Goal: Information Seeking & Learning: Learn about a topic

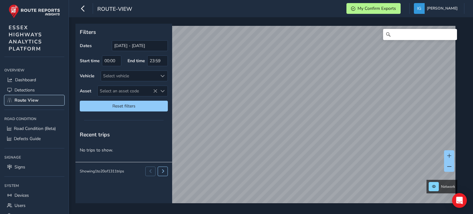
click at [31, 101] on span "Route View" at bounding box center [26, 100] width 24 height 6
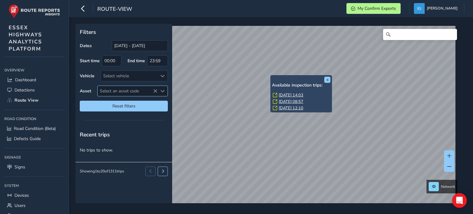
click at [162, 90] on span "Select an asset code" at bounding box center [162, 91] width 4 height 4
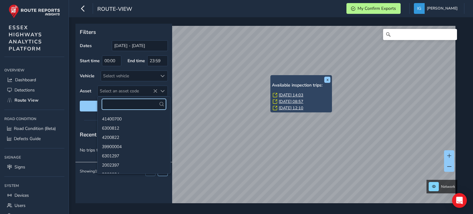
paste input "6601634"
type input "6601634"
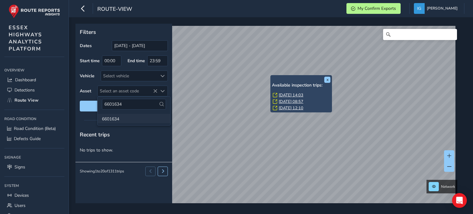
click at [113, 120] on li "6601634" at bounding box center [134, 118] width 73 height 9
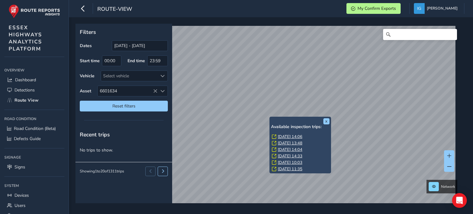
click at [286, 135] on link "[DATE] 14:06" at bounding box center [290, 137] width 25 height 6
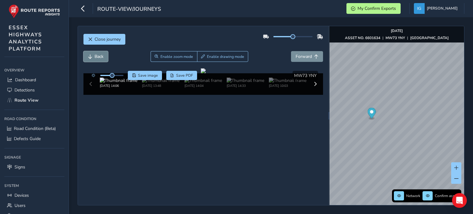
click at [97, 59] on span "Back" at bounding box center [99, 57] width 9 height 6
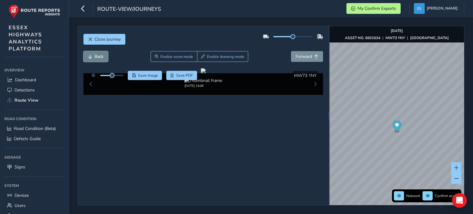
click at [97, 59] on span "Back" at bounding box center [99, 57] width 9 height 6
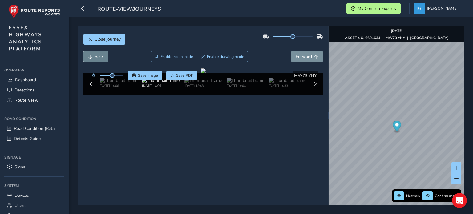
click at [97, 59] on span "Back" at bounding box center [99, 57] width 9 height 6
click at [299, 58] on span "Forward" at bounding box center [304, 57] width 16 height 6
click at [99, 58] on span "Back" at bounding box center [99, 57] width 9 height 6
click at [99, 39] on span "Close journey" at bounding box center [108, 39] width 26 height 6
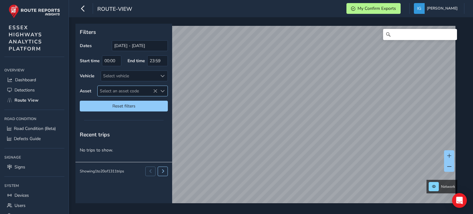
click at [161, 89] on span "Select an asset code" at bounding box center [162, 91] width 4 height 4
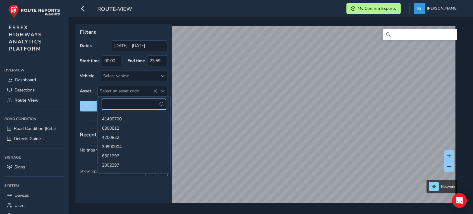
paste input "24301403"
type input "24301403"
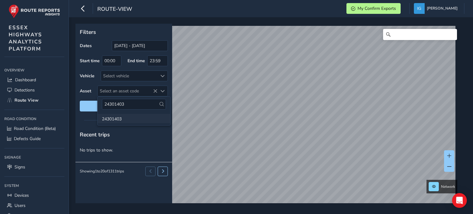
click at [113, 121] on li "24301403" at bounding box center [134, 118] width 73 height 9
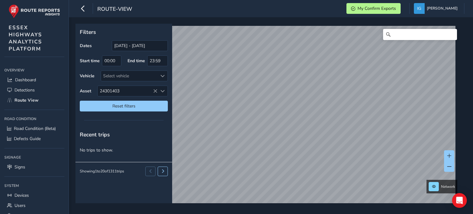
click at [219, 0] on html "route-view My Confirm Exports [PERSON_NAME] Colour Scheme: Dark Dim Light Logou…" at bounding box center [236, 107] width 473 height 214
click at [236, 0] on html "route-view My Confirm Exports [PERSON_NAME] Colour Scheme: Dark Dim Light Logou…" at bounding box center [236, 107] width 473 height 214
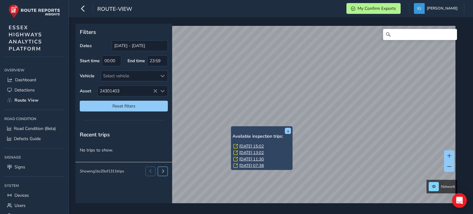
click at [244, 145] on link "[DATE] 15:02" at bounding box center [251, 146] width 25 height 6
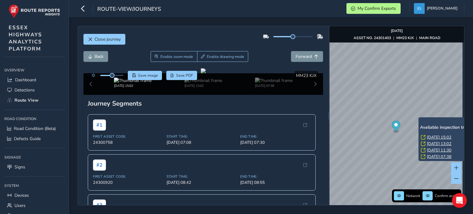
click at [430, 136] on link "[DATE] 15:02" at bounding box center [439, 138] width 25 height 6
click at [436, 136] on link "[DATE] 15:02" at bounding box center [439, 138] width 25 height 6
click at [438, 136] on link "[DATE] 15:02" at bounding box center [439, 138] width 25 height 6
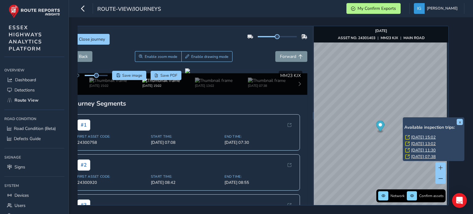
scroll to position [0, 20]
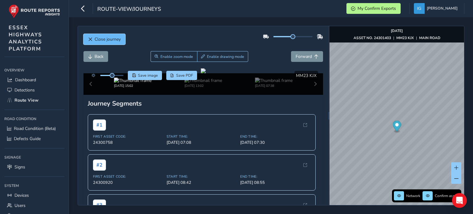
click at [110, 42] on span "Close journey" at bounding box center [108, 39] width 26 height 6
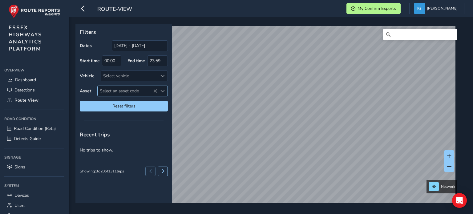
click at [164, 91] on span "Select an asset code" at bounding box center [162, 91] width 4 height 4
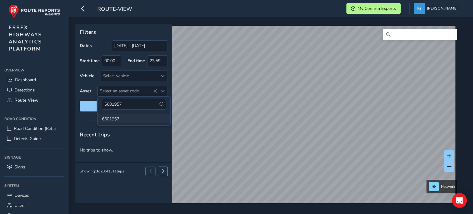
type input "6601957"
click at [115, 122] on li "6601957" at bounding box center [134, 118] width 73 height 9
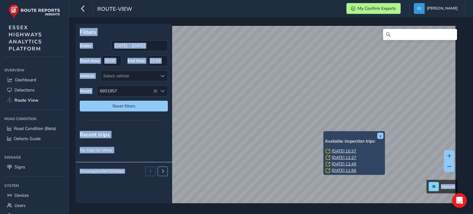
click at [340, 150] on link "[DATE] 10:37" at bounding box center [344, 151] width 25 height 6
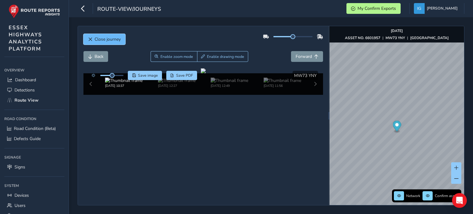
click at [107, 37] on span "Close journey" at bounding box center [108, 39] width 26 height 6
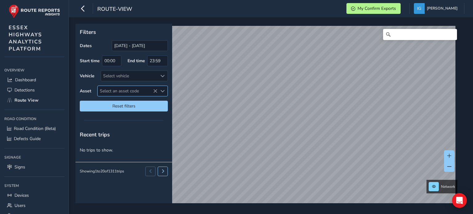
click at [163, 91] on span "Select an asset code" at bounding box center [162, 91] width 4 height 4
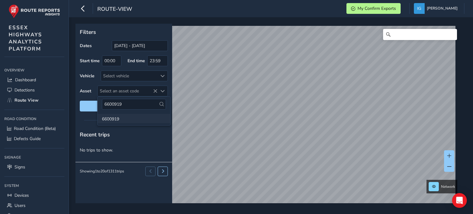
type input "6600919"
click at [112, 119] on li "6600919" at bounding box center [134, 118] width 73 height 9
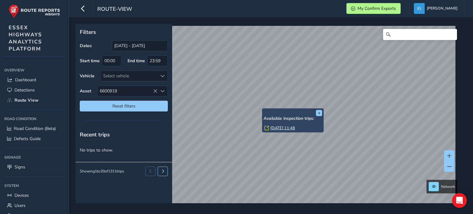
click at [272, 127] on link "[DATE] 11:48" at bounding box center [282, 128] width 25 height 6
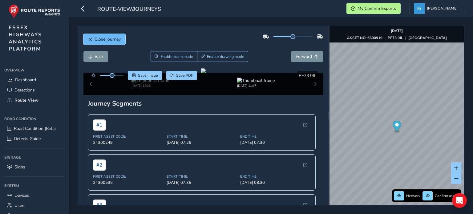
click at [111, 40] on span "Close journey" at bounding box center [108, 39] width 26 height 6
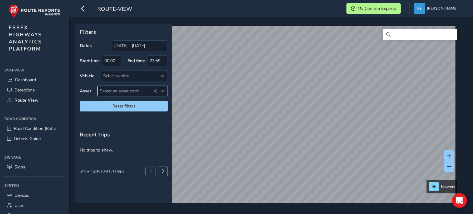
click at [163, 91] on span "Select an asset code" at bounding box center [162, 91] width 4 height 4
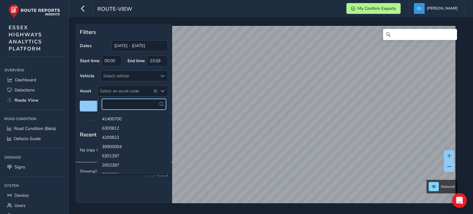
paste input "6601086"
type input "6601086"
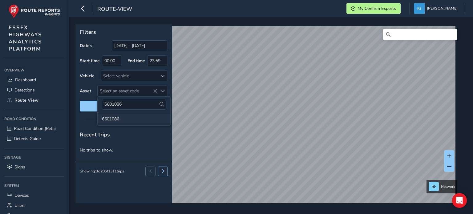
click at [113, 121] on li "6601086" at bounding box center [134, 118] width 73 height 9
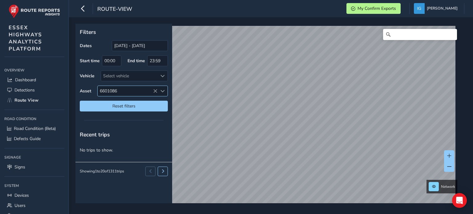
click at [158, 91] on div "Filters Dates [DATE] - [DATE] Start time 00:00 End time 23:59 Vehicle Select ve…" at bounding box center [268, 114] width 387 height 180
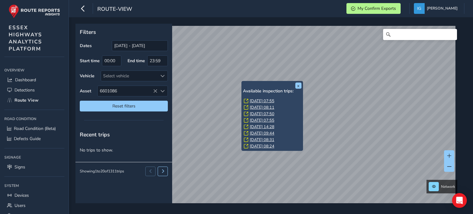
click at [259, 100] on link "[DATE] 07:55" at bounding box center [262, 101] width 25 height 6
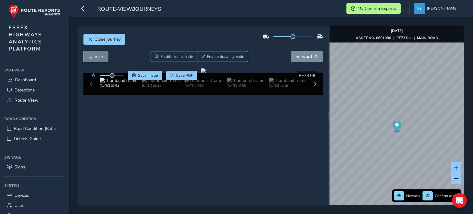
click at [95, 58] on span "Back" at bounding box center [99, 57] width 9 height 6
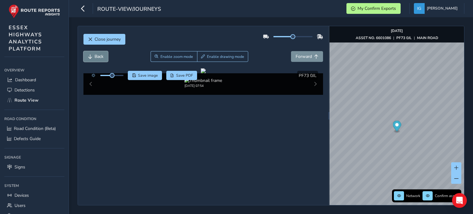
click at [95, 58] on span "Back" at bounding box center [99, 57] width 9 height 6
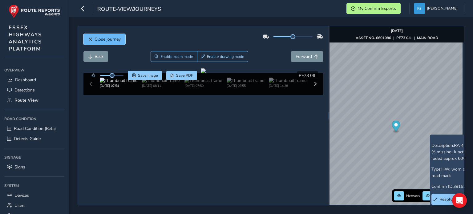
click at [113, 42] on span "Close journey" at bounding box center [108, 39] width 26 height 6
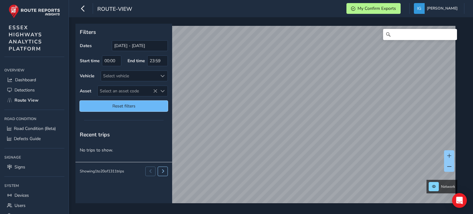
click at [126, 105] on span "Reset filters" at bounding box center [123, 106] width 79 height 6
type input "[DATE] - [DATE]"
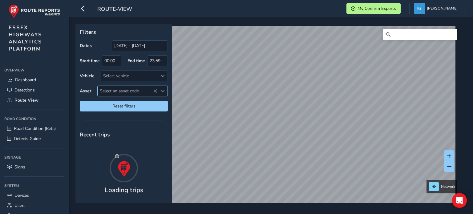
click at [164, 93] on div "Select an asset code" at bounding box center [162, 91] width 10 height 10
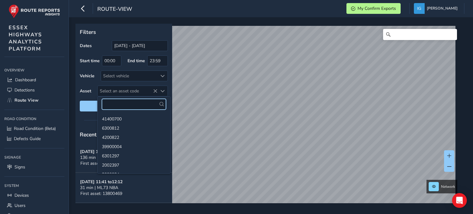
paste input "24300706"
type input "24300706"
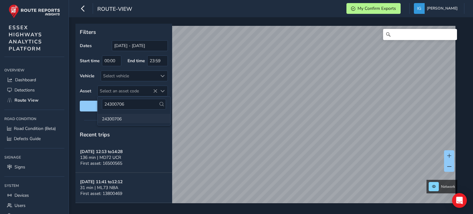
click at [114, 120] on li "24300706" at bounding box center [134, 118] width 73 height 9
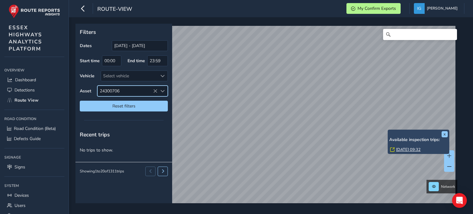
click at [399, 147] on link "[DATE] 09:32" at bounding box center [408, 150] width 25 height 6
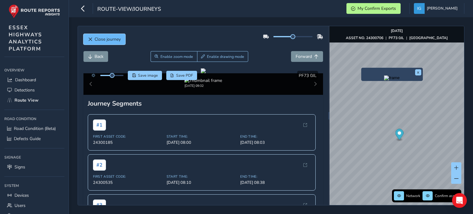
click at [111, 37] on span "Close journey" at bounding box center [108, 39] width 26 height 6
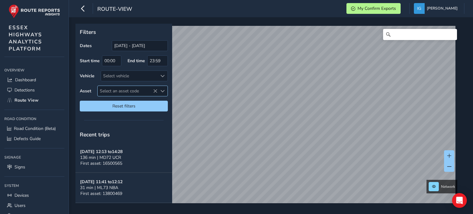
click at [162, 92] on span "Select an asset code" at bounding box center [162, 91] width 4 height 4
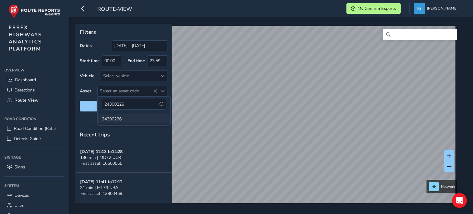
type input "24300226"
click at [110, 120] on li "24300226" at bounding box center [134, 118] width 73 height 9
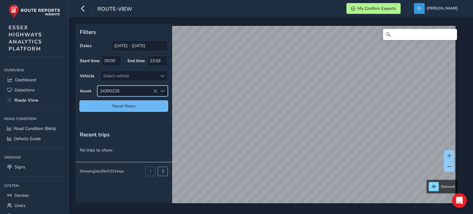
click at [156, 106] on span "Reset filters" at bounding box center [123, 106] width 79 height 6
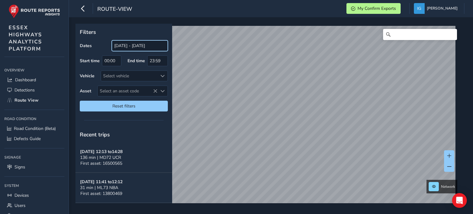
click at [131, 47] on input "[DATE] - [DATE]" at bounding box center [140, 45] width 56 height 11
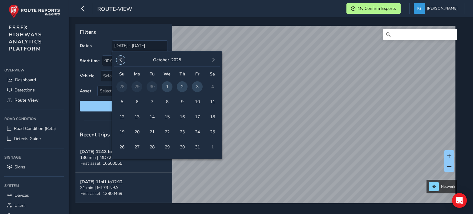
click at [120, 61] on span "button" at bounding box center [121, 60] width 4 height 4
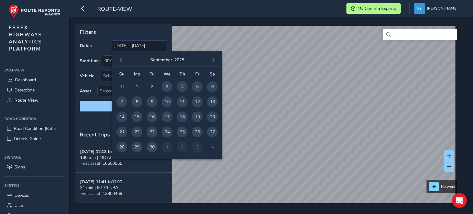
click at [120, 61] on span "button" at bounding box center [121, 60] width 4 height 4
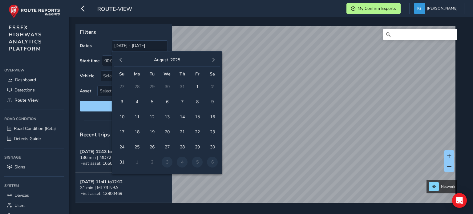
click at [120, 61] on span "button" at bounding box center [121, 60] width 4 height 4
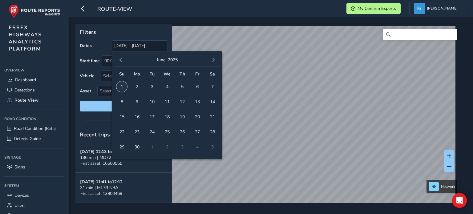
click at [122, 87] on span "1" at bounding box center [121, 86] width 11 height 11
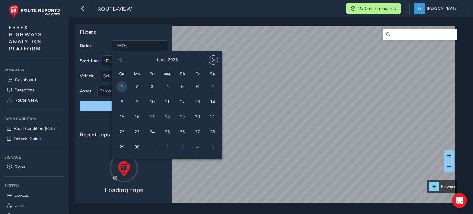
click at [212, 60] on span "button" at bounding box center [213, 60] width 4 height 4
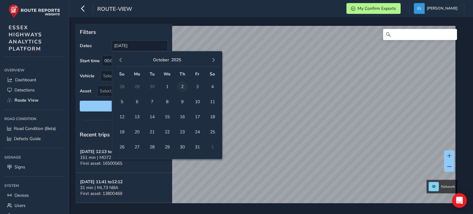
click at [181, 87] on span "2" at bounding box center [182, 86] width 11 height 11
type input "[DATE] - [DATE]"
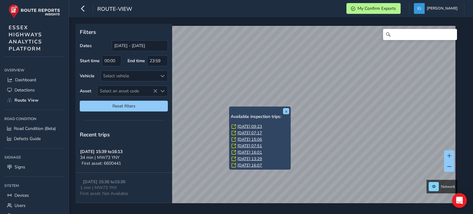
click at [240, 125] on link "[DATE] 09:23" at bounding box center [249, 127] width 25 height 6
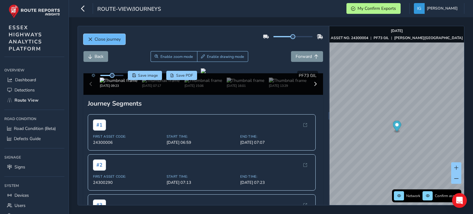
click at [108, 38] on span "Close journey" at bounding box center [108, 39] width 26 height 6
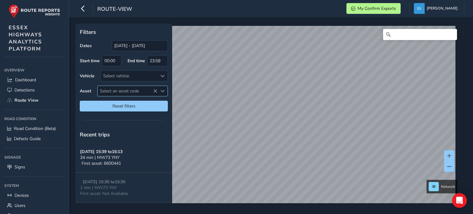
click at [164, 91] on span "Select an asset code" at bounding box center [162, 91] width 4 height 4
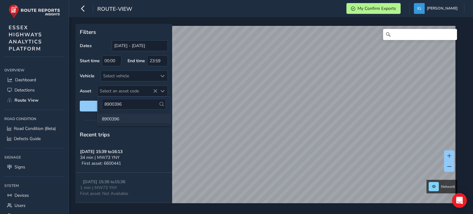
type input "8900396"
click at [113, 117] on li "8900396" at bounding box center [134, 118] width 73 height 9
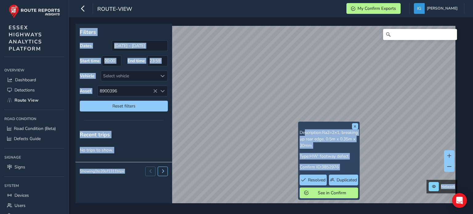
click at [270, 73] on div "x Description: Ra2=2×1, breaking up rear edge, 0.5m x 0.35m x 30mm Type: HW: fo…" at bounding box center [268, 114] width 387 height 180
click at [354, 126] on button "x" at bounding box center [355, 126] width 6 height 6
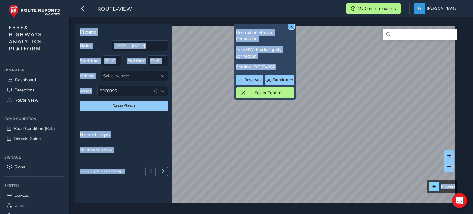
click at [291, 26] on button "x" at bounding box center [291, 26] width 6 height 6
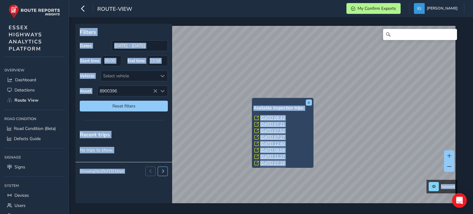
click at [261, 116] on link "[DATE] 08:43" at bounding box center [272, 118] width 25 height 6
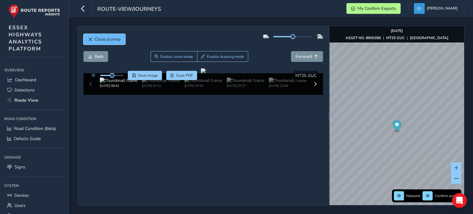
click at [120, 38] on span "Close journey" at bounding box center [108, 39] width 26 height 6
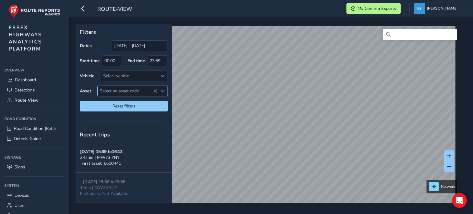
click at [161, 91] on span "Select an asset code" at bounding box center [162, 91] width 4 height 4
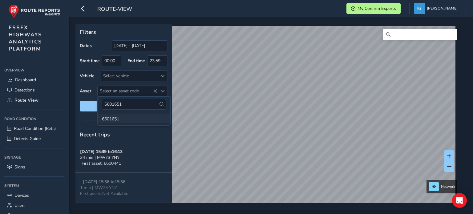
type input "6601651"
click at [119, 119] on li "6601651" at bounding box center [134, 118] width 73 height 9
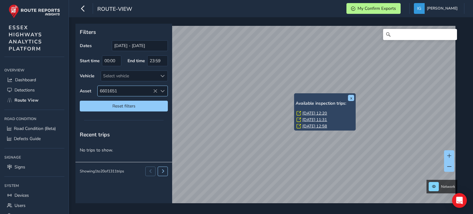
click at [164, 91] on span "Select an asset code" at bounding box center [162, 91] width 4 height 4
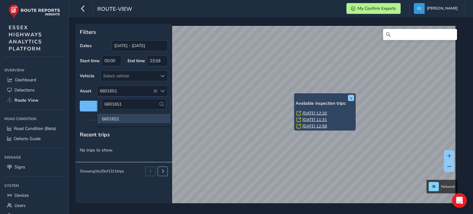
drag, startPoint x: 124, startPoint y: 102, endPoint x: 96, endPoint y: 103, distance: 27.7
click at [96, 103] on body "route-view My Confirm Exports [PERSON_NAME] Colour Scheme: Dark Dim Light Logou…" at bounding box center [236, 107] width 473 height 214
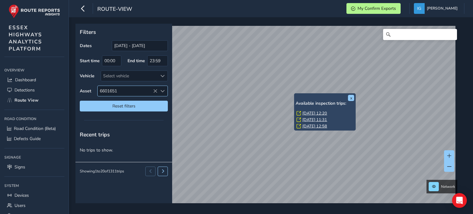
drag, startPoint x: 127, startPoint y: 88, endPoint x: 114, endPoint y: 91, distance: 12.8
click at [114, 91] on span "6601651" at bounding box center [128, 91] width 60 height 10
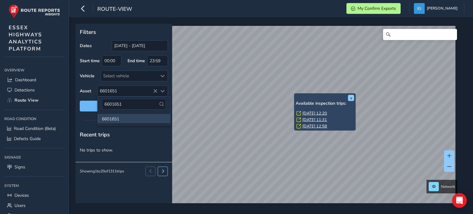
drag, startPoint x: 122, startPoint y: 104, endPoint x: 95, endPoint y: 103, distance: 27.4
click at [96, 103] on body "route-view My Confirm Exports [PERSON_NAME] Colour Scheme: Dark Dim Light Logou…" at bounding box center [236, 107] width 473 height 214
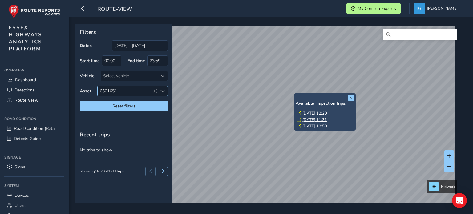
click at [155, 90] on icon at bounding box center [155, 91] width 4 height 4
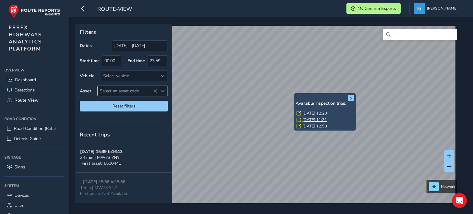
drag, startPoint x: 134, startPoint y: 90, endPoint x: 119, endPoint y: 92, distance: 15.9
click at [119, 92] on span "Select an asset code" at bounding box center [128, 91] width 60 height 10
drag, startPoint x: 120, startPoint y: 90, endPoint x: 116, endPoint y: 93, distance: 5.0
click at [116, 93] on span "Select an asset code" at bounding box center [128, 91] width 60 height 10
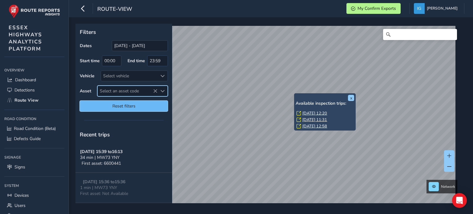
click at [123, 106] on span "Reset filters" at bounding box center [123, 106] width 79 height 6
type input "[DATE] - [DATE]"
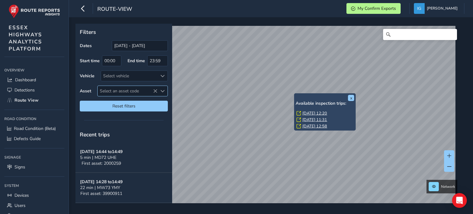
click at [162, 89] on span "Select an asset code" at bounding box center [162, 91] width 4 height 4
drag, startPoint x: 122, startPoint y: 102, endPoint x: 97, endPoint y: 103, distance: 24.6
click at [99, 102] on div "6601651" at bounding box center [134, 104] width 73 height 15
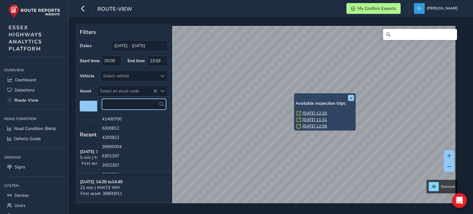
paste input "6601100"
type input "6601100"
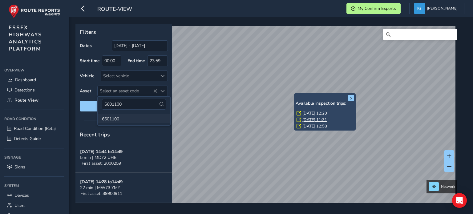
click at [116, 120] on li "6601100" at bounding box center [134, 118] width 73 height 9
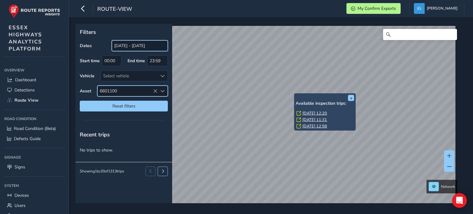
click at [129, 44] on input "[DATE] - [DATE]" at bounding box center [140, 45] width 56 height 11
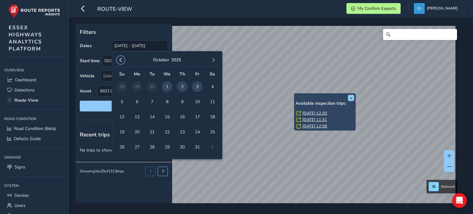
click at [121, 60] on span "button" at bounding box center [121, 60] width 4 height 4
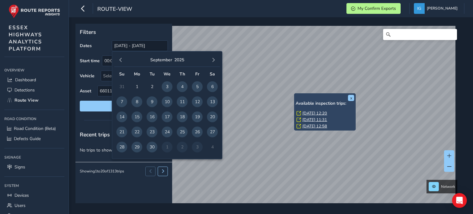
click at [121, 60] on span "button" at bounding box center [121, 60] width 4 height 4
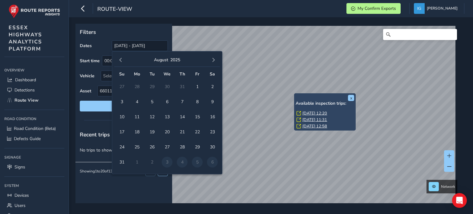
click at [121, 60] on span "button" at bounding box center [121, 60] width 4 height 4
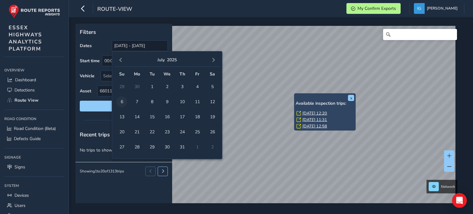
click at [123, 103] on span "6" at bounding box center [121, 101] width 11 height 11
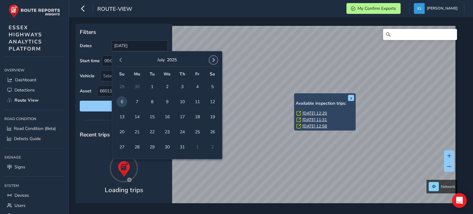
click at [214, 61] on span "button" at bounding box center [213, 60] width 4 height 4
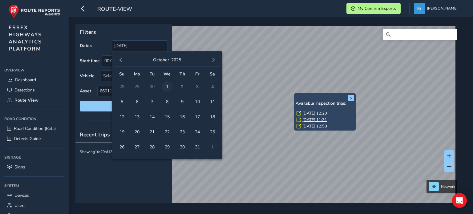
click at [166, 86] on span "1" at bounding box center [167, 86] width 11 height 11
type input "[DATE] - [DATE]"
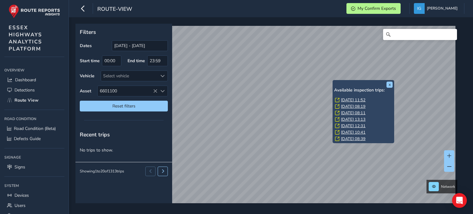
click at [343, 100] on link "[DATE] 11:52" at bounding box center [353, 100] width 25 height 6
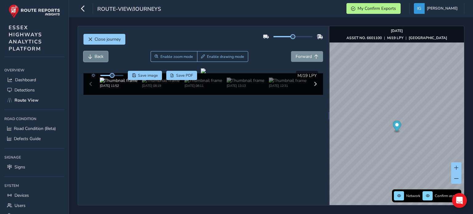
click at [95, 58] on span "Back" at bounding box center [99, 57] width 9 height 6
click at [99, 40] on span "Close journey" at bounding box center [108, 39] width 26 height 6
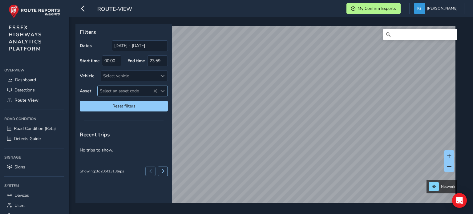
click at [161, 91] on span "Select an asset code" at bounding box center [162, 91] width 4 height 4
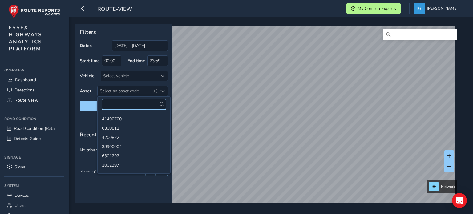
paste input "6600557"
type input "6600557"
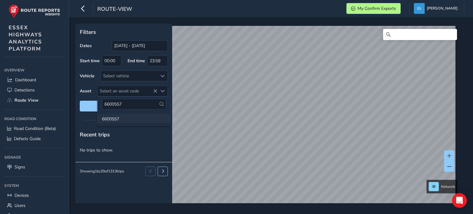
click at [113, 119] on li "6600557" at bounding box center [134, 118] width 73 height 9
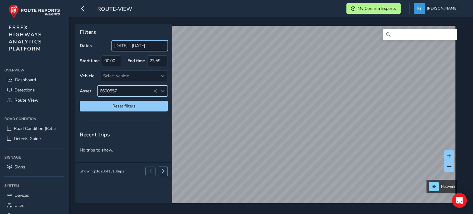
click at [138, 47] on input "[DATE] - [DATE]" at bounding box center [140, 45] width 56 height 11
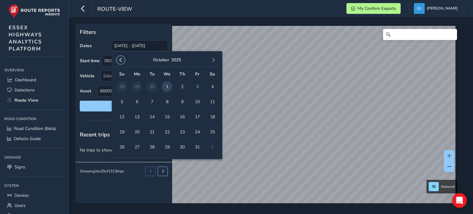
click at [123, 60] on button "button" at bounding box center [120, 60] width 9 height 9
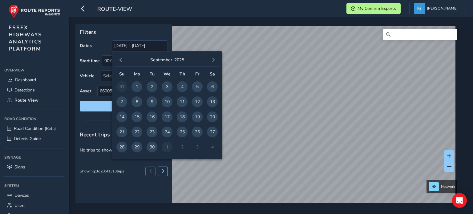
click at [123, 60] on button "button" at bounding box center [120, 60] width 9 height 9
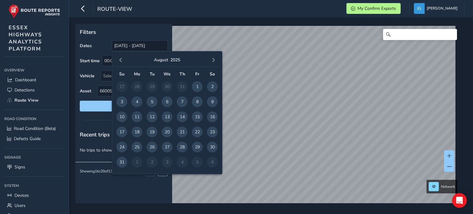
click at [123, 60] on button "button" at bounding box center [120, 60] width 9 height 9
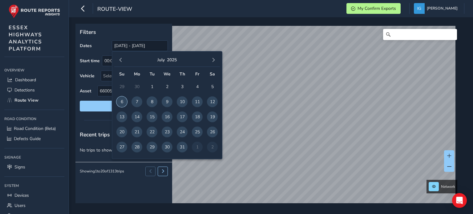
click at [119, 100] on span "6" at bounding box center [121, 101] width 11 height 11
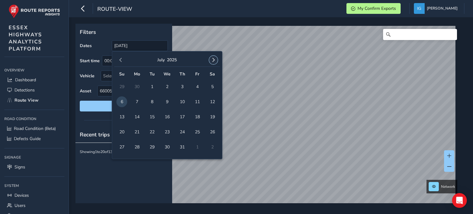
click at [213, 60] on span "button" at bounding box center [213, 60] width 4 height 4
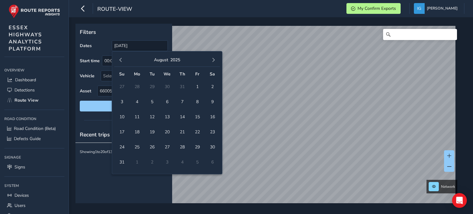
click at [213, 60] on span "button" at bounding box center [213, 60] width 4 height 4
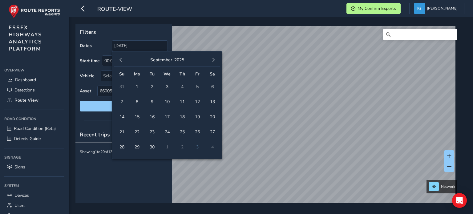
click at [213, 60] on span "button" at bounding box center [213, 60] width 4 height 4
click at [166, 87] on span "1" at bounding box center [167, 86] width 11 height 11
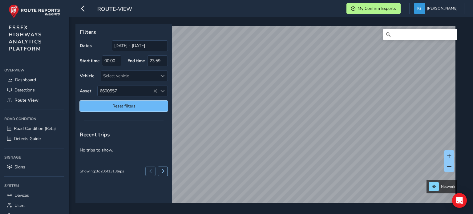
click at [137, 103] on span "Reset filters" at bounding box center [123, 106] width 79 height 6
type input "[DATE] - [DATE]"
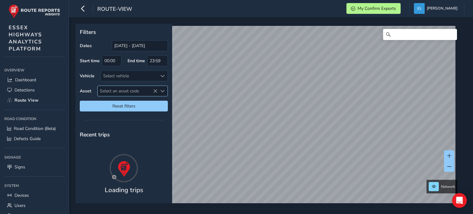
click at [162, 92] on span "Select an asset code" at bounding box center [162, 91] width 4 height 4
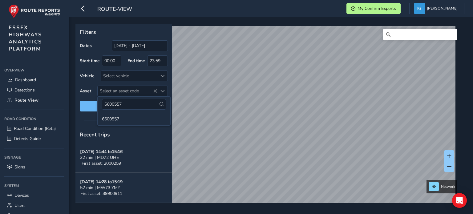
drag, startPoint x: 123, startPoint y: 104, endPoint x: 91, endPoint y: 104, distance: 31.7
click at [92, 104] on body "route-view My Confirm Exports [PERSON_NAME] Colour Scheme: Dark Dim Light Logou…" at bounding box center [236, 107] width 473 height 214
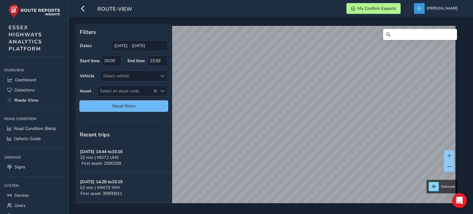
click at [128, 105] on span "Reset filters" at bounding box center [123, 106] width 79 height 6
click at [155, 91] on icon at bounding box center [155, 91] width 4 height 4
click at [163, 91] on span "Select an asset code" at bounding box center [162, 91] width 4 height 4
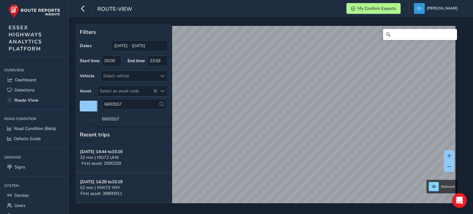
click at [130, 139] on div "Recent trips" at bounding box center [123, 135] width 97 height 16
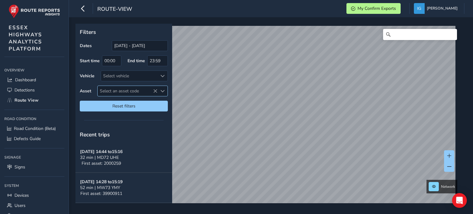
click at [161, 91] on span "Select an asset code" at bounding box center [162, 91] width 4 height 4
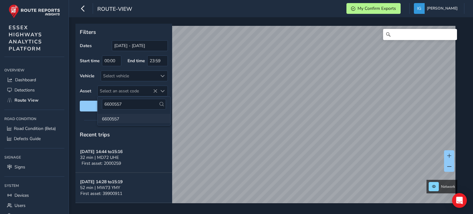
click at [115, 119] on li "6600557" at bounding box center [134, 118] width 73 height 9
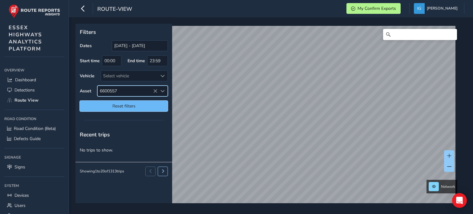
click at [135, 108] on span "Reset filters" at bounding box center [123, 106] width 79 height 6
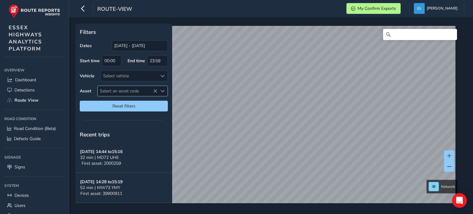
click at [161, 91] on span "Select an asset code" at bounding box center [162, 91] width 4 height 4
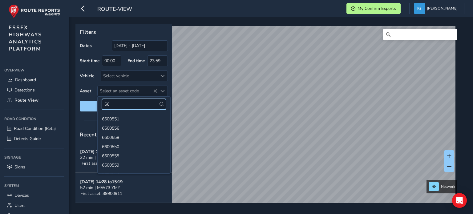
type input "6"
type input "H"
paste input "3901937"
type input "3901937"
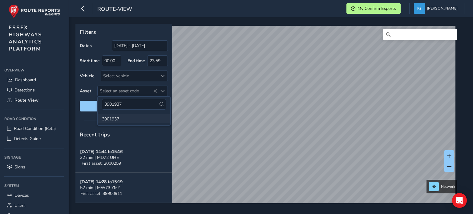
click at [115, 119] on li "3901937" at bounding box center [134, 118] width 73 height 9
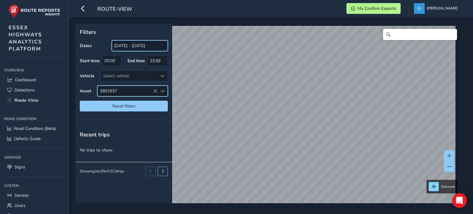
click at [133, 46] on input "[DATE] - [DATE]" at bounding box center [140, 45] width 56 height 11
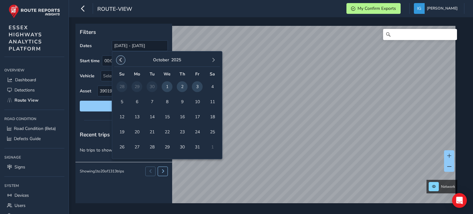
click at [119, 61] on span "button" at bounding box center [121, 60] width 4 height 4
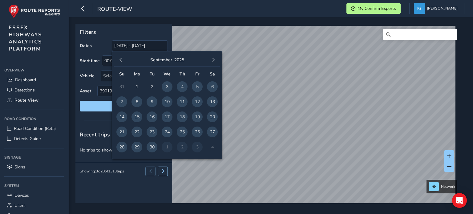
click at [119, 61] on span "button" at bounding box center [121, 60] width 4 height 4
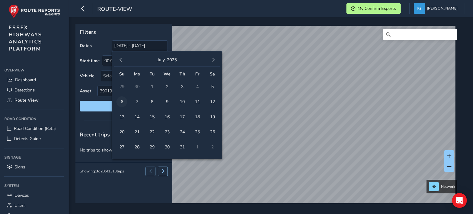
click at [123, 102] on span "6" at bounding box center [121, 101] width 11 height 11
click at [214, 60] on span "button" at bounding box center [213, 60] width 4 height 4
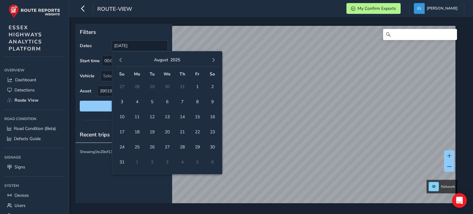
click at [214, 60] on span "button" at bounding box center [213, 60] width 4 height 4
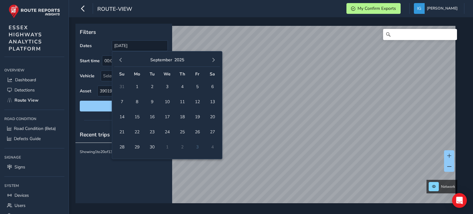
click at [214, 60] on span "button" at bounding box center [213, 60] width 4 height 4
click at [167, 87] on span "1" at bounding box center [167, 86] width 11 height 11
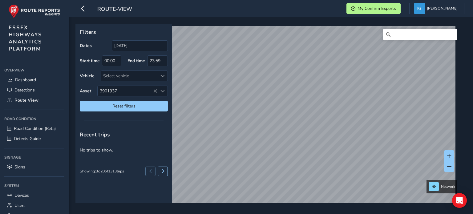
type input "[DATE] - [DATE]"
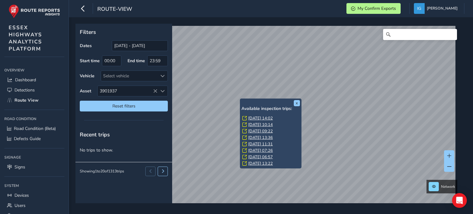
click at [253, 119] on link "[DATE] 14:02" at bounding box center [260, 118] width 25 height 6
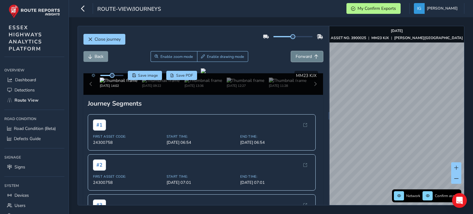
click at [301, 58] on span "Forward" at bounding box center [304, 57] width 16 height 6
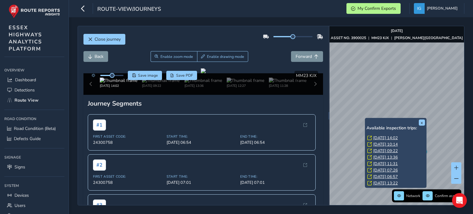
click at [379, 138] on link "[DATE] 14:02" at bounding box center [385, 138] width 25 height 6
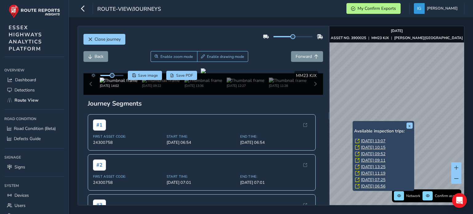
click at [364, 139] on link "[DATE] 13:07" at bounding box center [373, 141] width 25 height 6
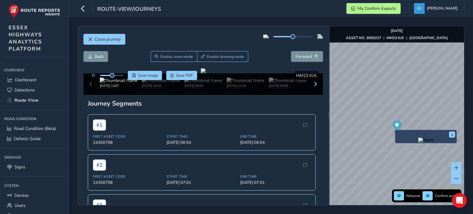
drag, startPoint x: 390, startPoint y: 130, endPoint x: 328, endPoint y: 98, distance: 69.7
click at [328, 98] on div "Close journey Back Enable zoom mode Enable drawing mode Forward Click and Drag …" at bounding box center [271, 116] width 387 height 180
click at [322, 77] on div "Close journey Back Enable zoom mode Enable drawing mode Forward Click and Drag …" at bounding box center [271, 116] width 387 height 180
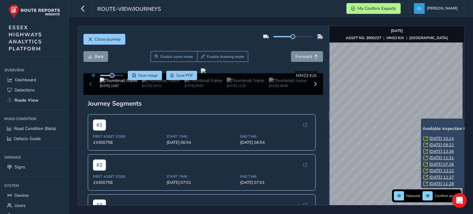
click at [431, 137] on link "[DATE] 10:14" at bounding box center [441, 139] width 25 height 6
